Goal: Navigation & Orientation: Find specific page/section

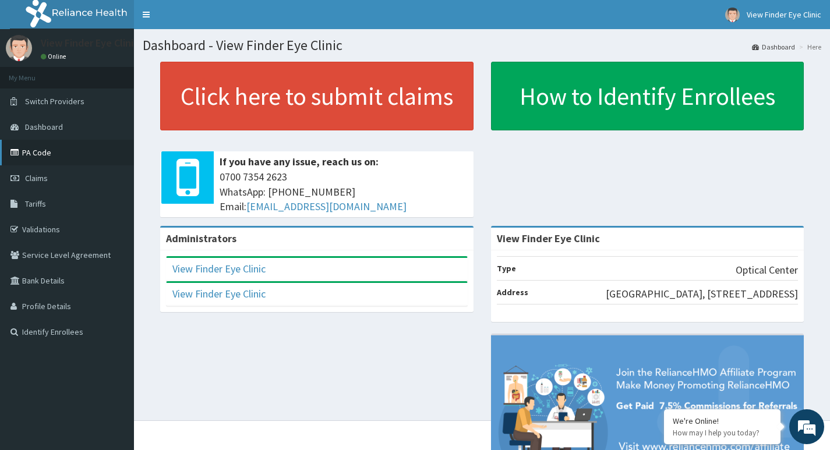
click at [70, 153] on link "PA Code" at bounding box center [67, 153] width 134 height 26
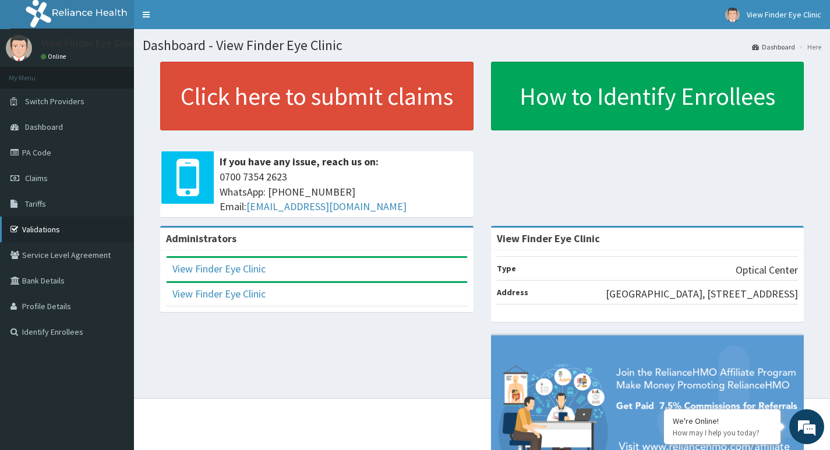
click at [59, 233] on link "Validations" at bounding box center [67, 230] width 134 height 26
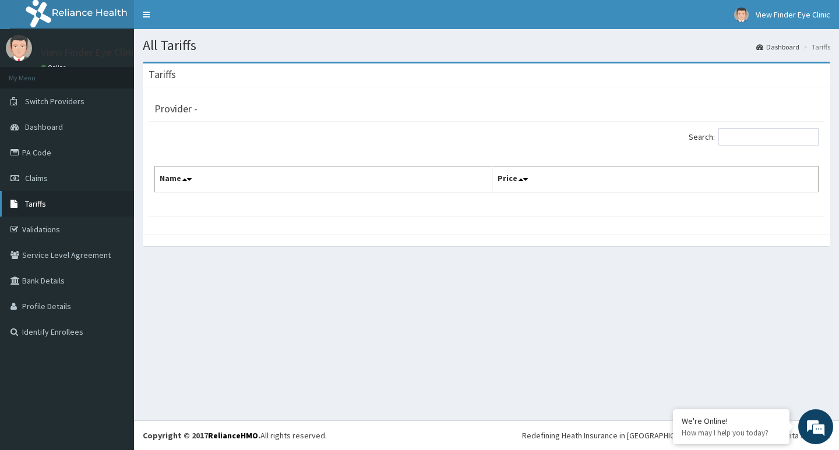
click at [69, 198] on link "Tariffs" at bounding box center [67, 204] width 134 height 26
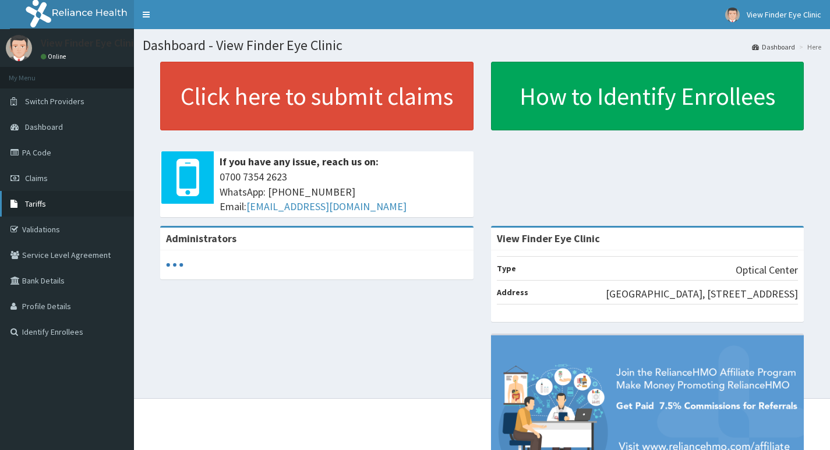
click at [41, 202] on span "Tariffs" at bounding box center [35, 204] width 21 height 10
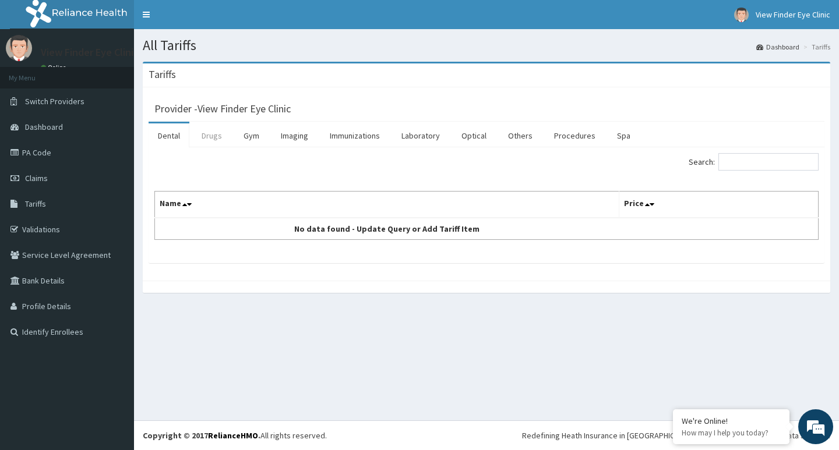
click at [211, 136] on link "Drugs" at bounding box center [211, 135] width 39 height 24
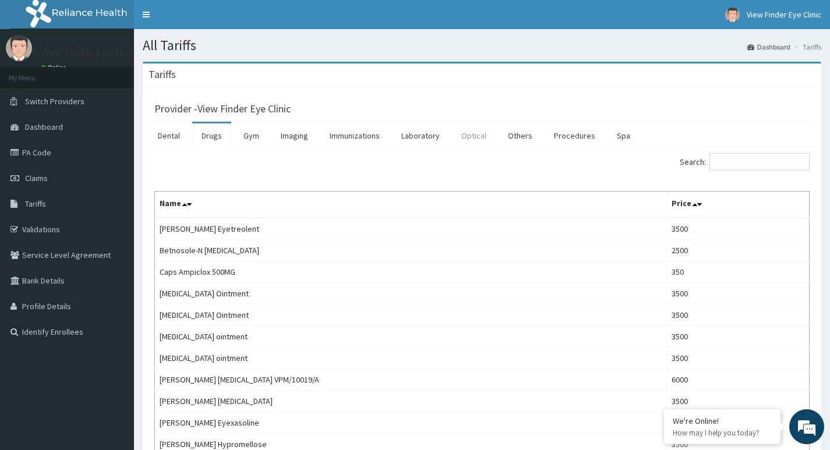
click at [471, 138] on link "Optical" at bounding box center [474, 135] width 44 height 24
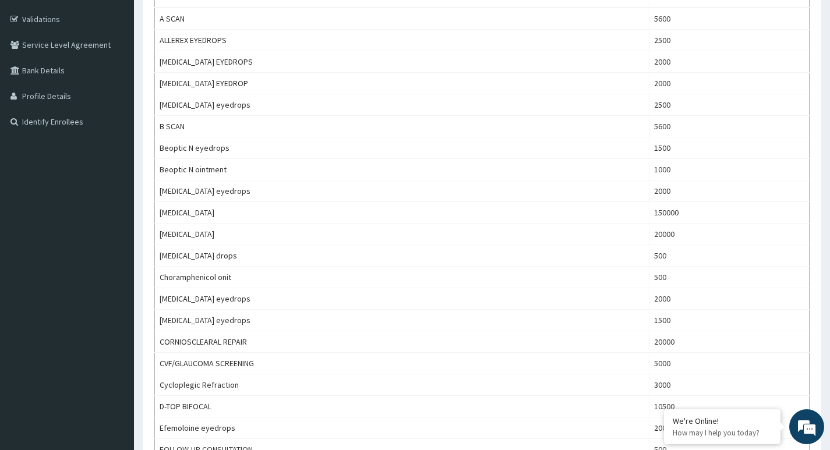
scroll to position [44, 0]
